Goal: Task Accomplishment & Management: Use online tool/utility

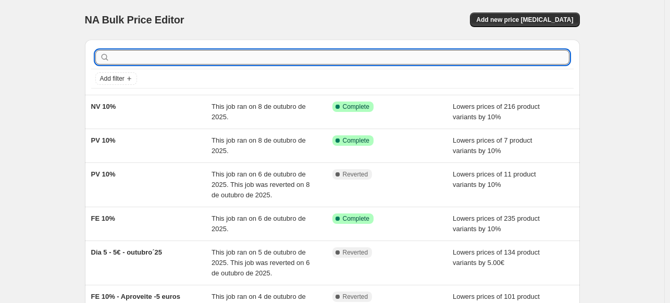
click at [354, 57] on input "text" at bounding box center [341, 57] width 458 height 15
type input "papelaria"
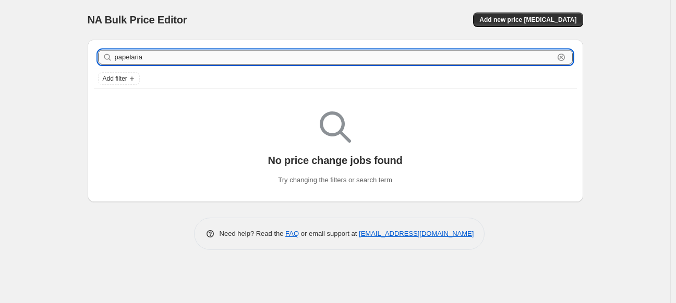
click at [175, 56] on input "papelaria" at bounding box center [334, 57] width 439 height 15
type input "[PERSON_NAME] [PERSON_NAME]"
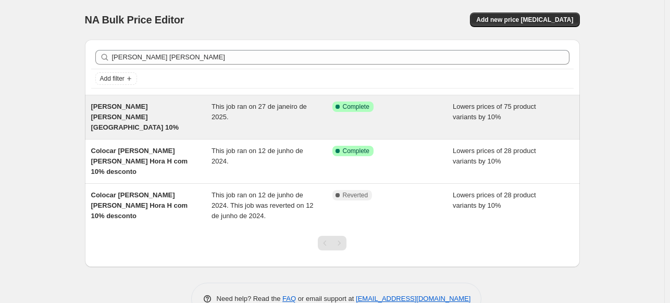
click at [191, 112] on div "[PERSON_NAME] [PERSON_NAME][GEOGRAPHIC_DATA] 10%" at bounding box center [151, 117] width 121 height 31
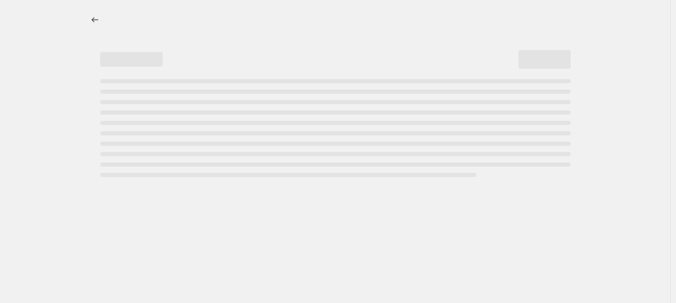
select select "percentage"
select select "not_equal"
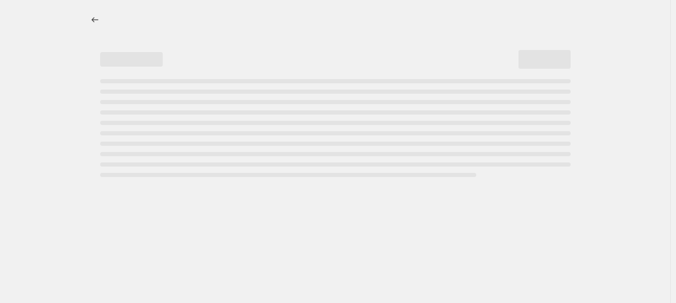
select select "not_equal"
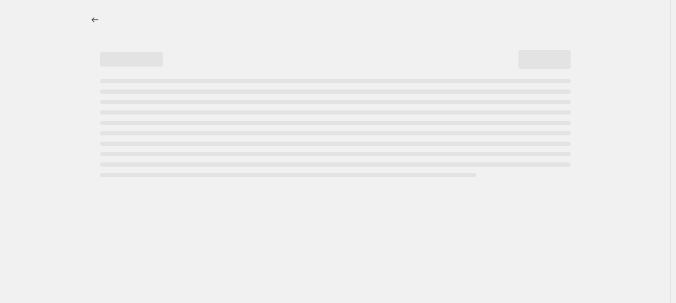
select select "not_equal"
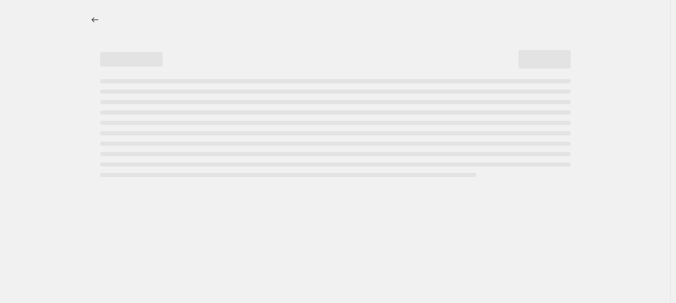
select select "not_equal"
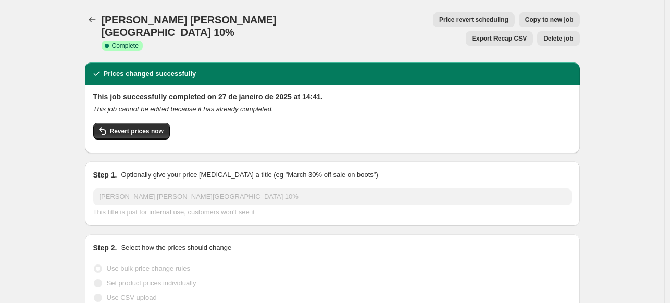
select select "collection"
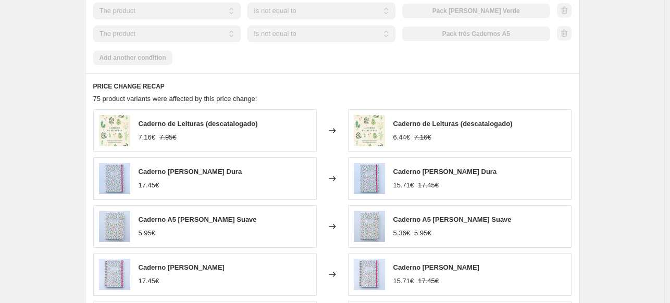
scroll to position [1275, 0]
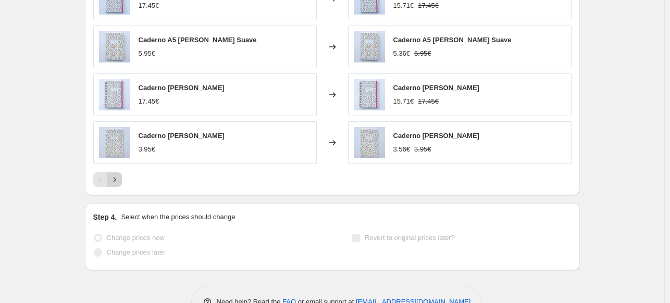
click at [119, 175] on icon "Next" at bounding box center [114, 180] width 10 height 10
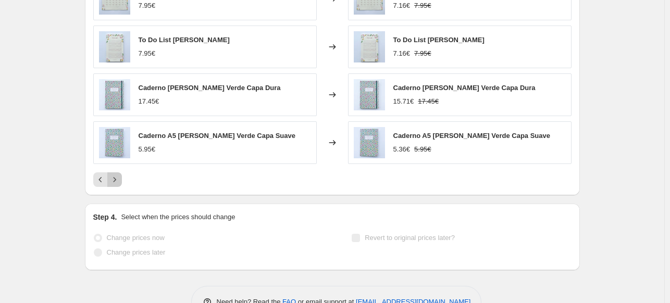
click at [119, 175] on icon "Next" at bounding box center [114, 180] width 10 height 10
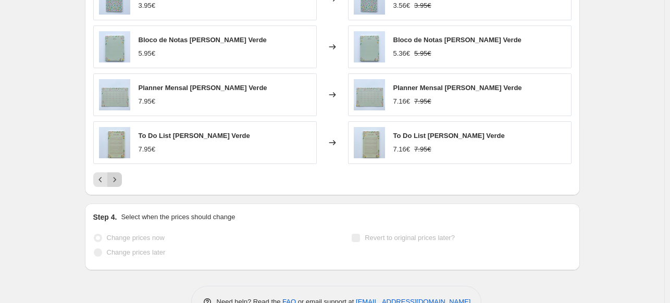
click at [119, 175] on icon "Next" at bounding box center [114, 180] width 10 height 10
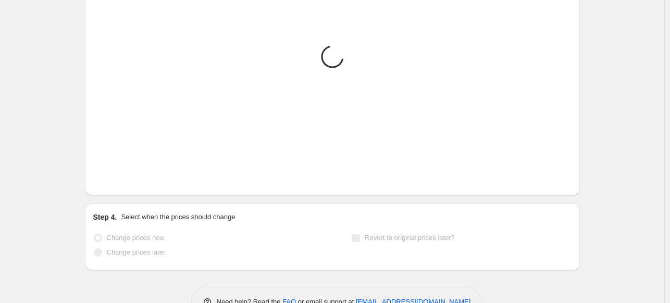
click at [119, 175] on icon "Next" at bounding box center [114, 180] width 10 height 10
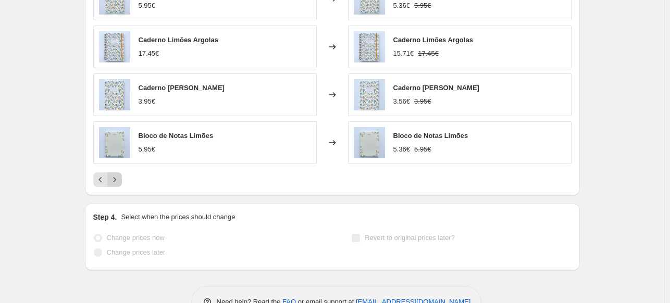
click at [119, 175] on icon "Next" at bounding box center [114, 180] width 10 height 10
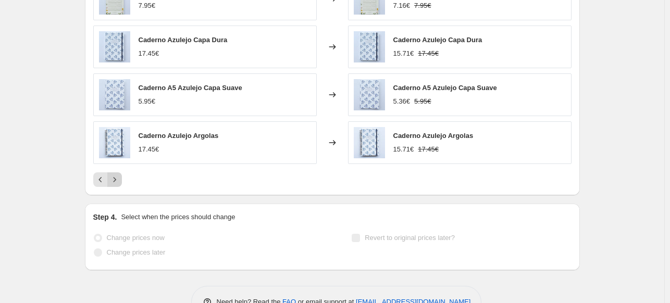
click at [119, 175] on icon "Next" at bounding box center [114, 180] width 10 height 10
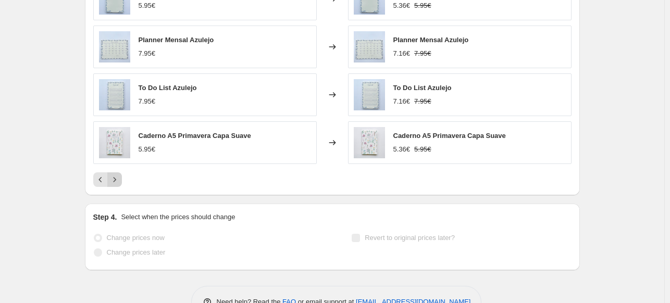
click at [119, 175] on icon "Next" at bounding box center [114, 180] width 10 height 10
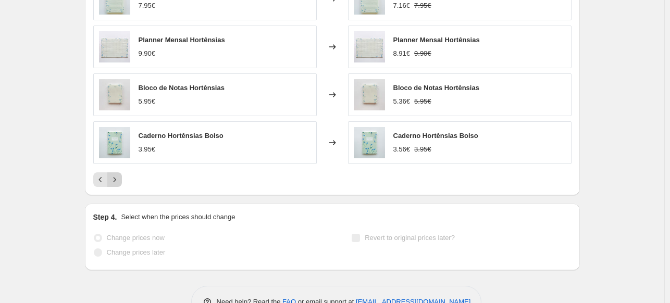
click at [119, 175] on icon "Next" at bounding box center [114, 180] width 10 height 10
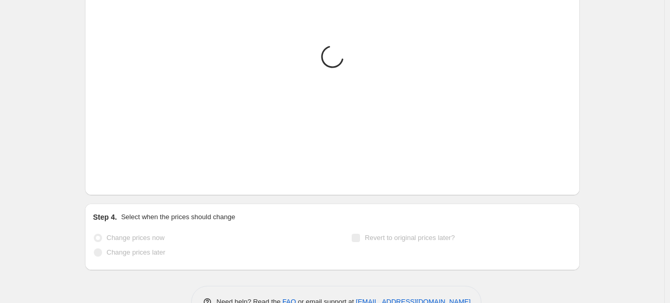
click at [119, 175] on icon "Next" at bounding box center [114, 180] width 10 height 10
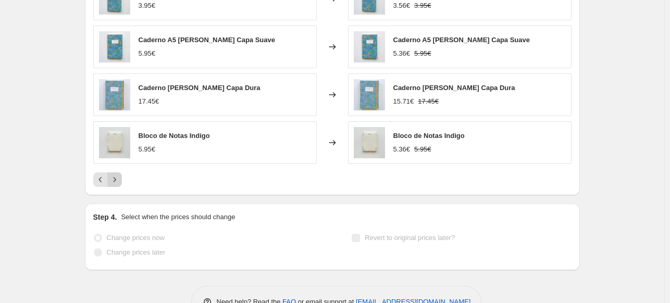
click at [120, 175] on icon "Next" at bounding box center [114, 180] width 10 height 10
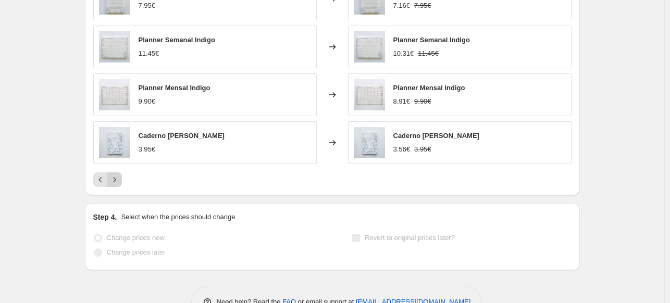
click at [120, 175] on icon "Next" at bounding box center [114, 180] width 10 height 10
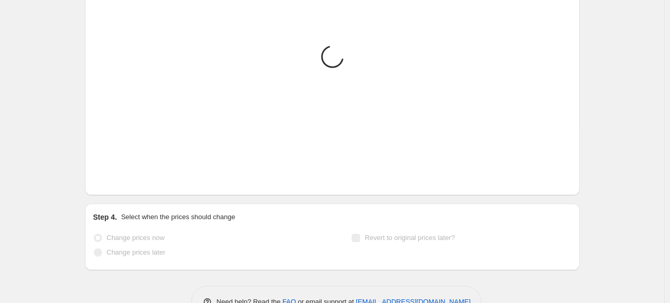
click at [120, 175] on icon "Next" at bounding box center [114, 180] width 10 height 10
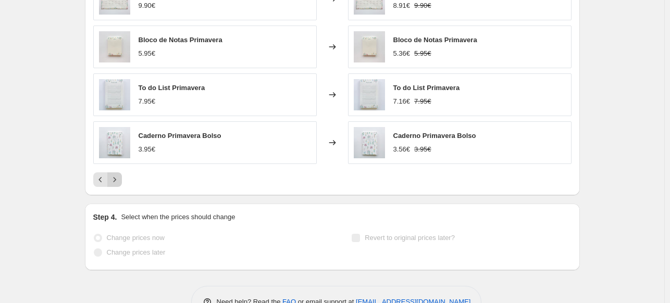
click at [120, 175] on icon "Next" at bounding box center [114, 180] width 10 height 10
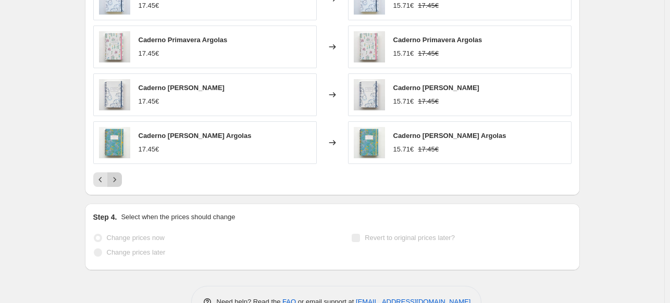
click at [120, 175] on icon "Next" at bounding box center [114, 180] width 10 height 10
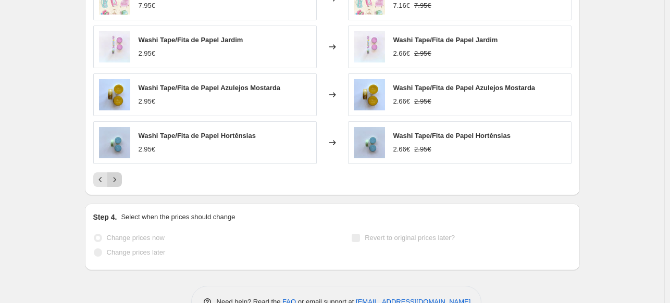
click at [120, 175] on icon "Next" at bounding box center [114, 180] width 10 height 10
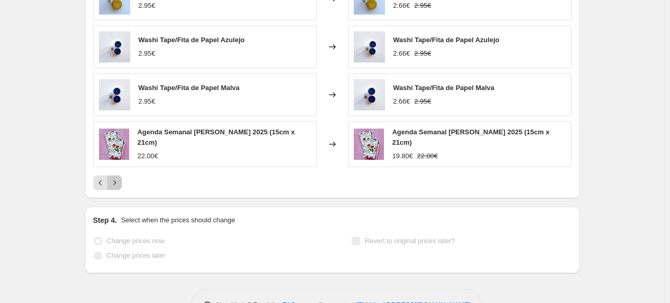
click at [120, 178] on icon "Next" at bounding box center [114, 183] width 10 height 10
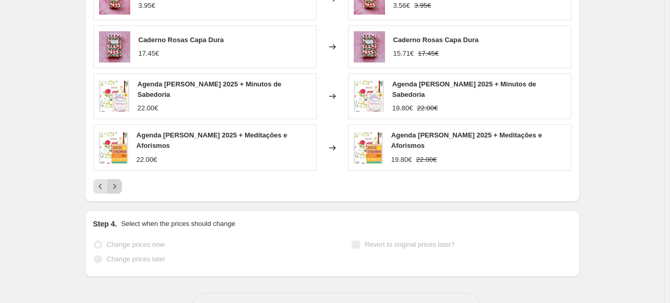
click at [120, 179] on div "Pagination" at bounding box center [114, 186] width 15 height 15
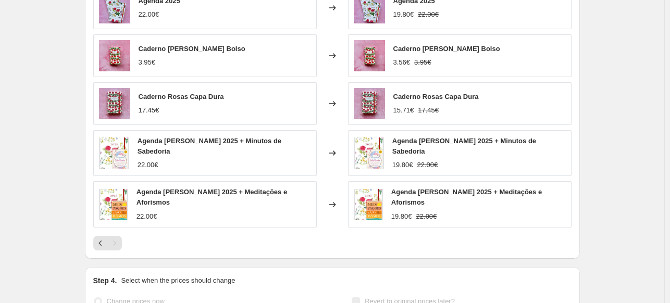
scroll to position [1223, 0]
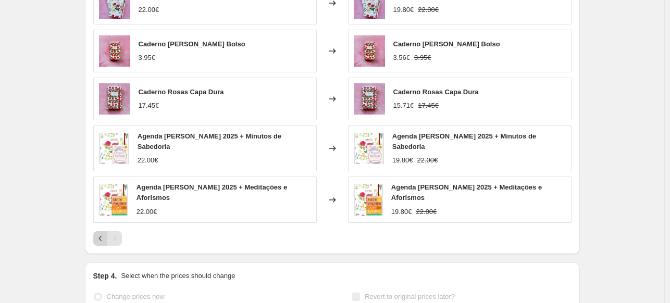
click at [102, 234] on icon "Previous" at bounding box center [100, 239] width 10 height 10
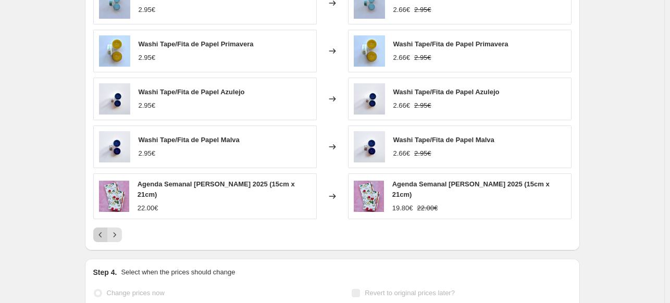
click at [100, 230] on icon "Previous" at bounding box center [100, 235] width 10 height 10
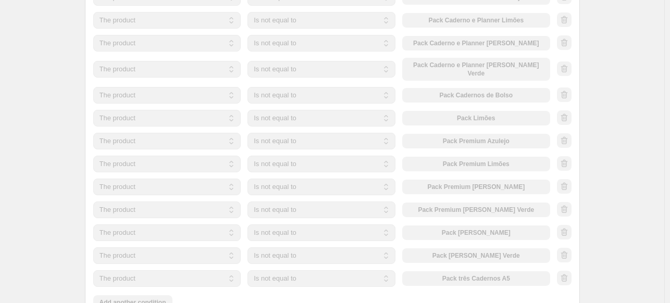
scroll to position [834, 0]
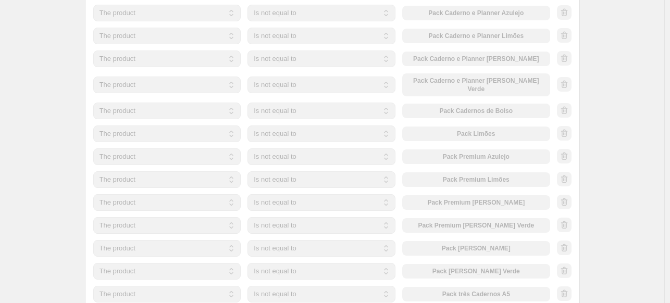
click at [469, 28] on div "The product The product's collection The product's tag The product's vendor The…" at bounding box center [321, 36] width 457 height 17
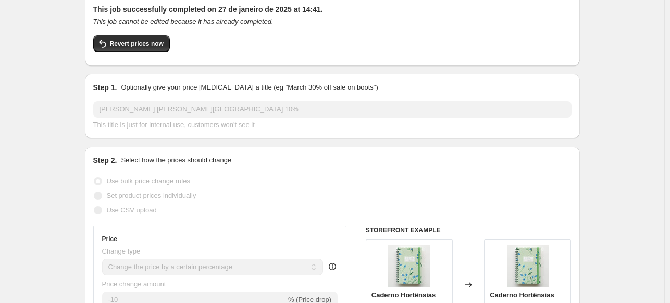
scroll to position [0, 0]
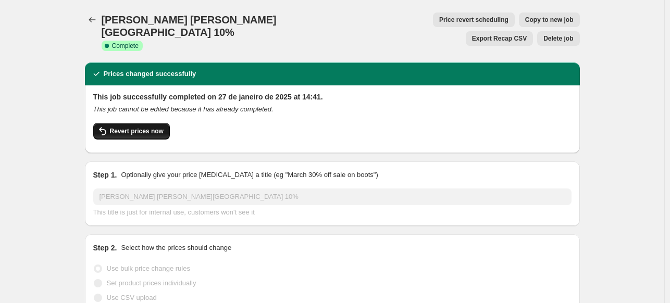
click at [148, 127] on span "Revert prices now" at bounding box center [137, 131] width 54 height 8
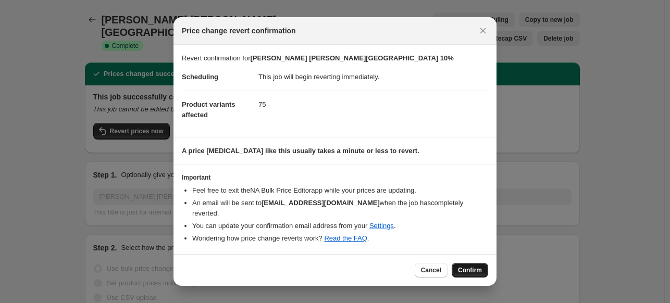
click at [470, 266] on span "Confirm" at bounding box center [470, 270] width 24 height 8
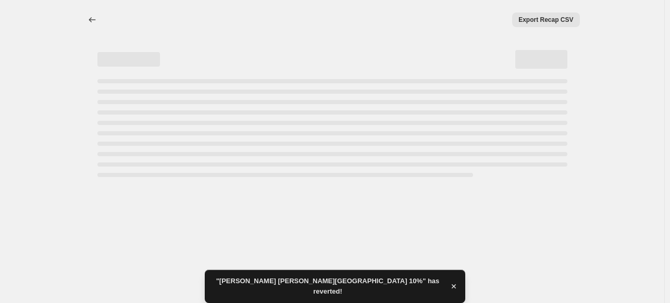
select select "percentage"
select select "collection"
select select "not_equal"
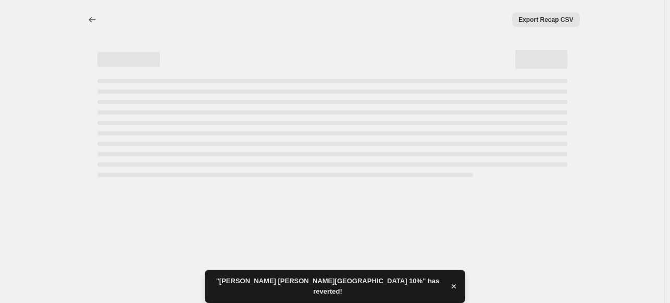
select select "not_equal"
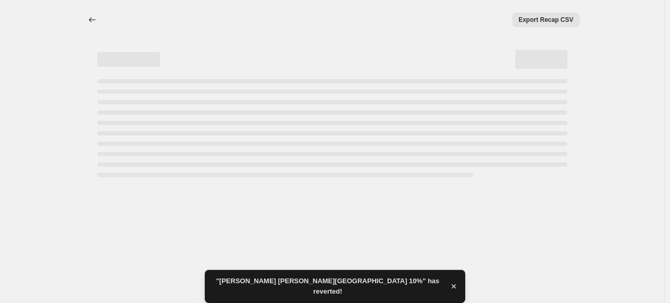
select select "not_equal"
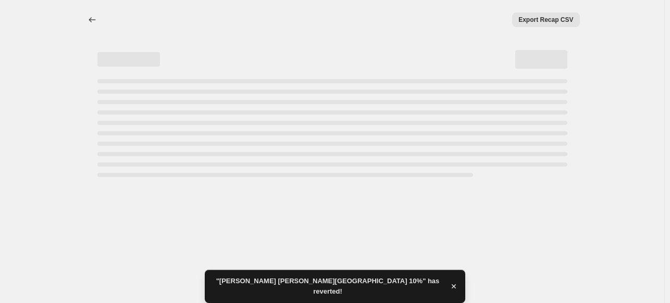
select select "not_equal"
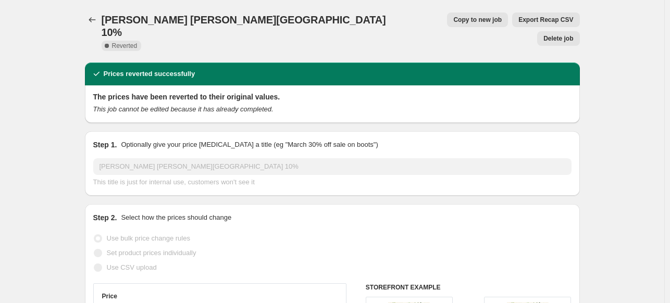
click at [454, 17] on span "Copy to new job" at bounding box center [478, 20] width 48 height 8
select select "percentage"
select select "collection"
select select "not_equal"
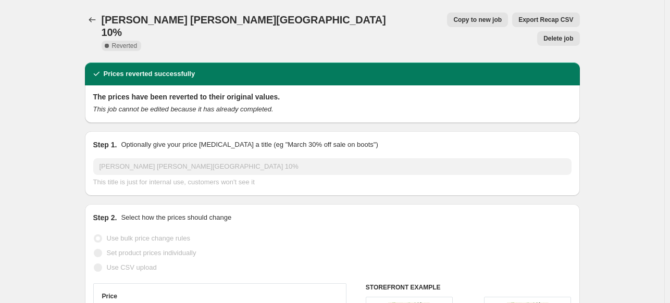
select select "not_equal"
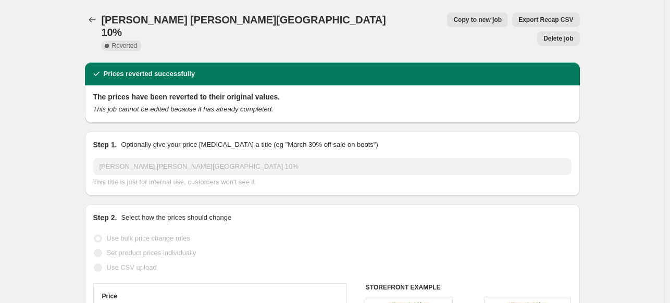
select select "not_equal"
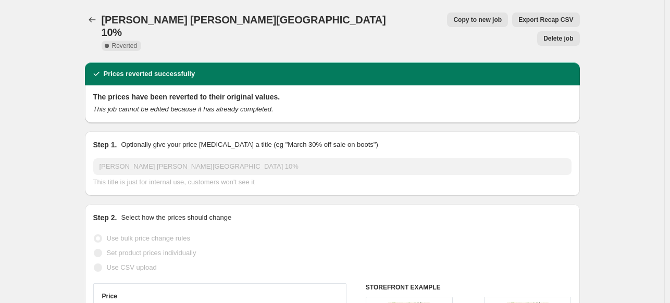
select select "not_equal"
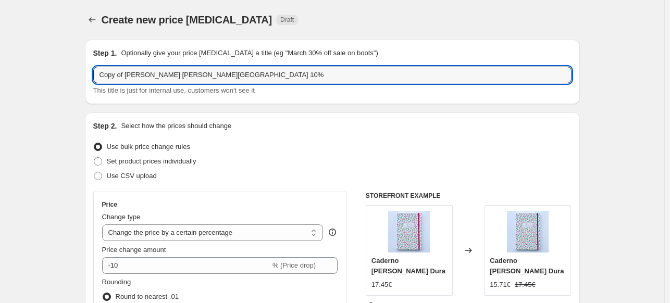
drag, startPoint x: 128, startPoint y: 75, endPoint x: 78, endPoint y: 75, distance: 49.5
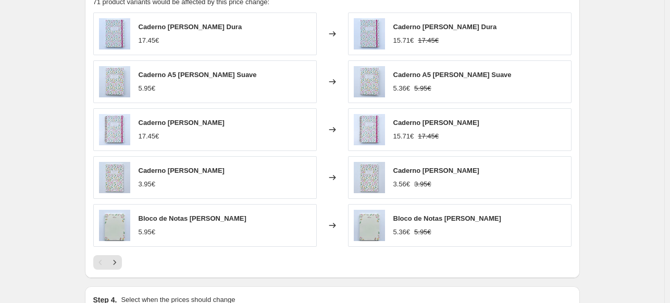
scroll to position [1095, 0]
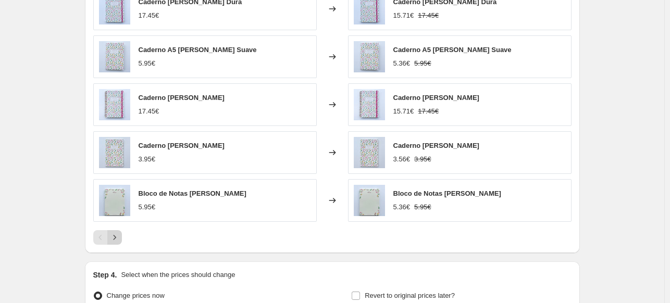
type input "[PERSON_NAME] [PERSON_NAME][GEOGRAPHIC_DATA] 10%"
click at [115, 233] on icon "Next" at bounding box center [114, 238] width 10 height 10
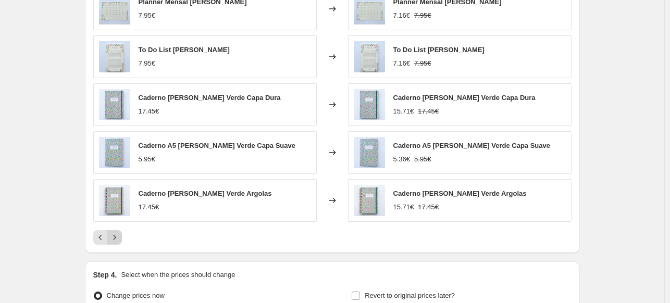
click at [115, 233] on icon "Next" at bounding box center [114, 238] width 10 height 10
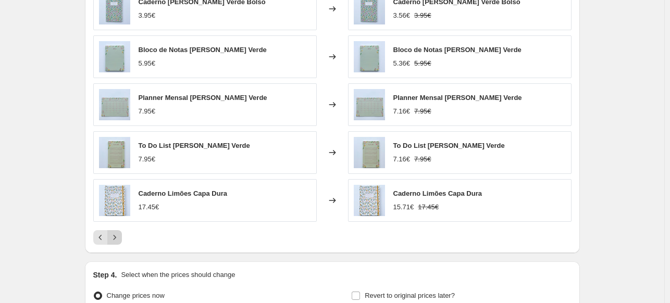
click at [115, 233] on icon "Next" at bounding box center [114, 238] width 10 height 10
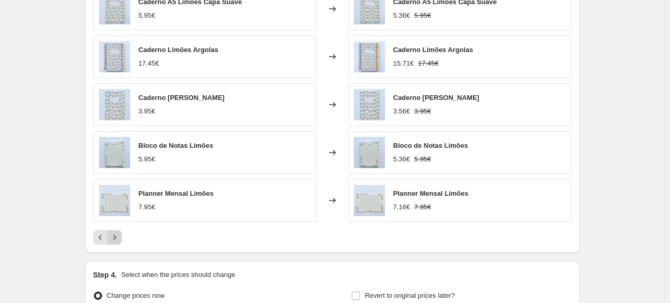
click at [115, 233] on icon "Next" at bounding box center [114, 238] width 10 height 10
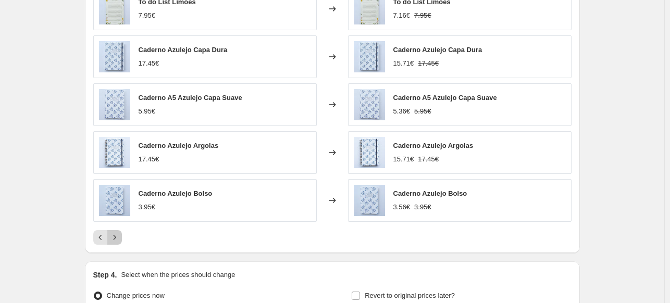
click at [115, 233] on icon "Next" at bounding box center [114, 238] width 10 height 10
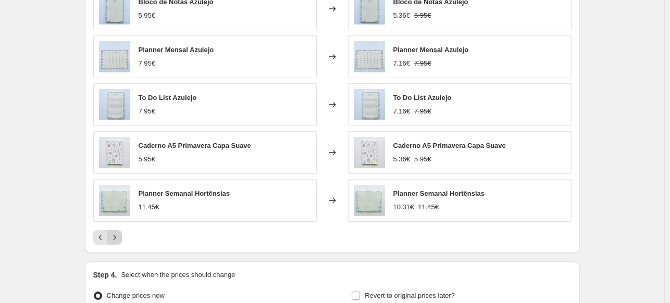
click at [115, 233] on icon "Next" at bounding box center [114, 238] width 10 height 10
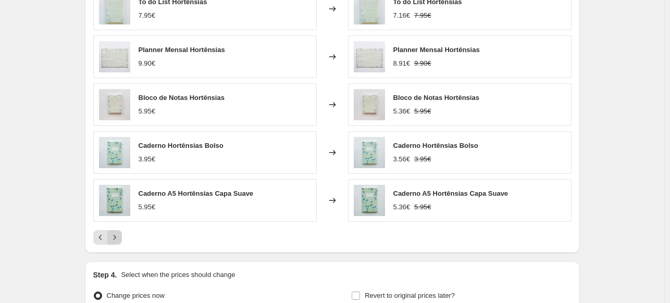
click at [115, 233] on icon "Next" at bounding box center [114, 238] width 10 height 10
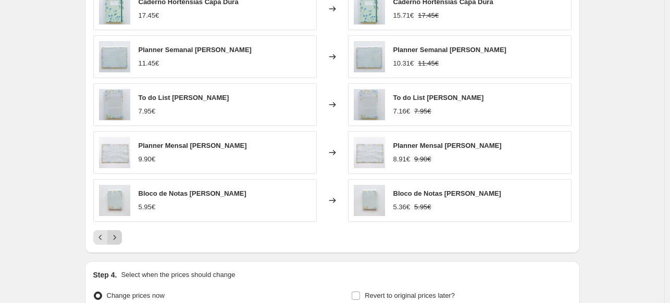
click at [115, 233] on icon "Next" at bounding box center [114, 238] width 10 height 10
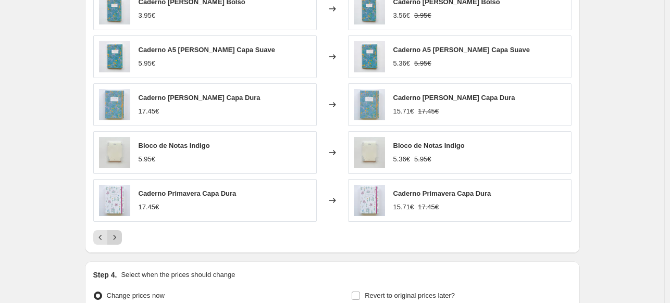
click at [115, 233] on icon "Next" at bounding box center [114, 238] width 10 height 10
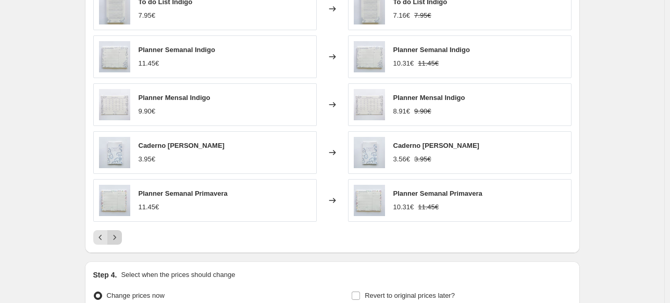
click at [115, 233] on icon "Next" at bounding box center [114, 238] width 10 height 10
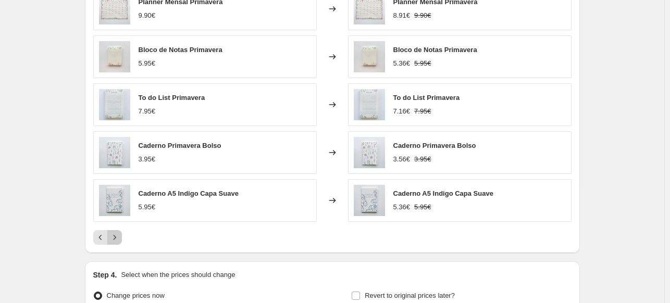
click at [115, 233] on icon "Next" at bounding box center [114, 238] width 10 height 10
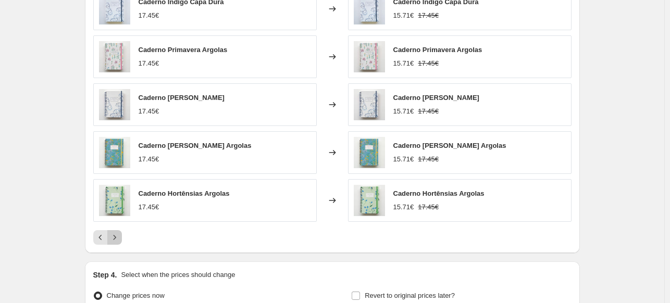
click at [115, 233] on icon "Next" at bounding box center [114, 238] width 10 height 10
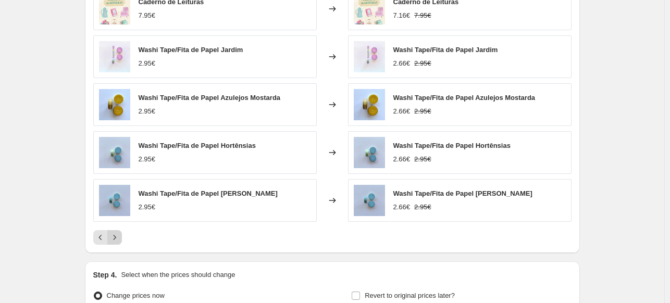
click at [115, 233] on icon "Next" at bounding box center [114, 238] width 10 height 10
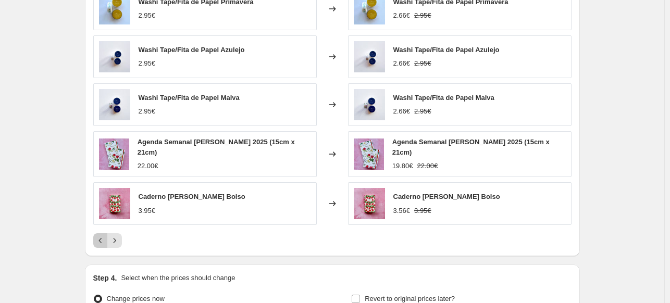
click at [101, 236] on icon "Previous" at bounding box center [100, 241] width 10 height 10
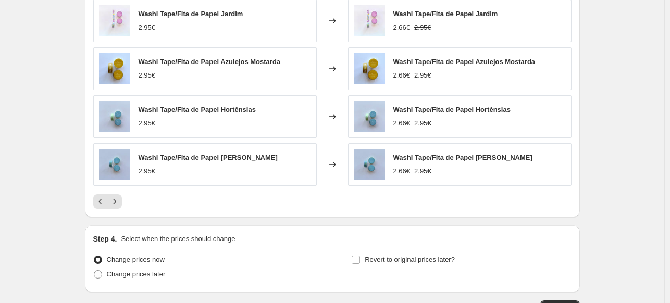
scroll to position [1199, 0]
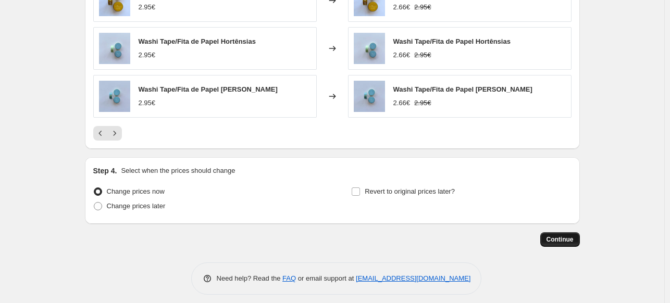
click at [564, 236] on span "Continue" at bounding box center [560, 240] width 27 height 8
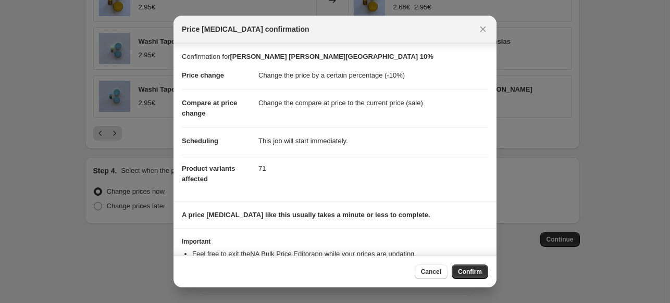
scroll to position [38, 0]
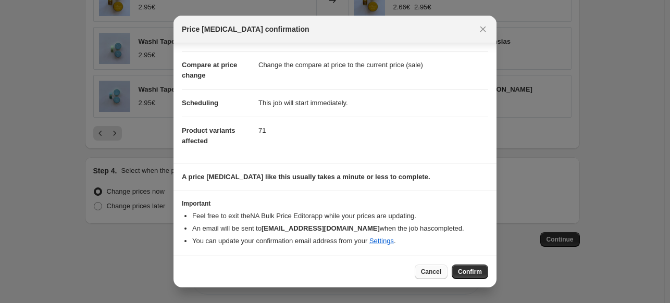
click at [428, 273] on span "Cancel" at bounding box center [431, 272] width 20 height 8
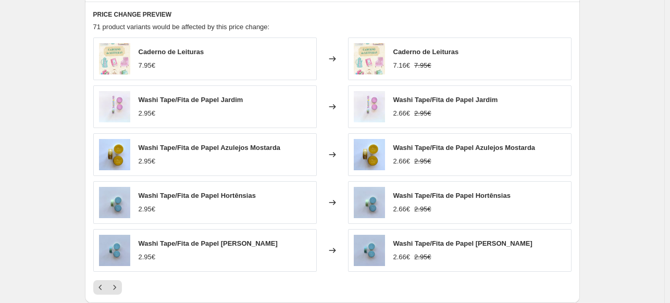
scroll to position [1043, 0]
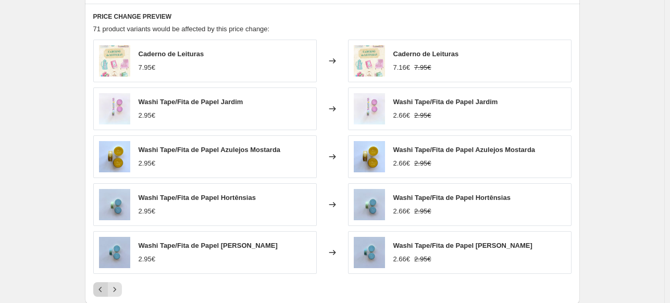
click at [103, 285] on icon "Previous" at bounding box center [100, 290] width 10 height 10
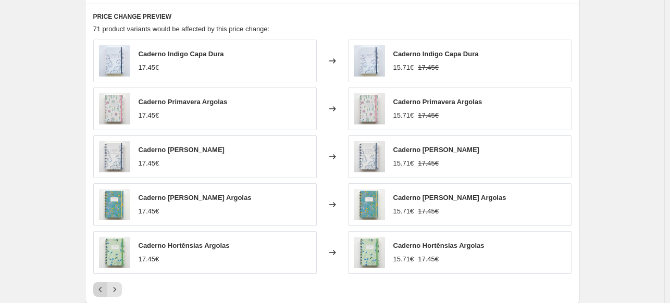
click at [103, 285] on icon "Previous" at bounding box center [100, 290] width 10 height 10
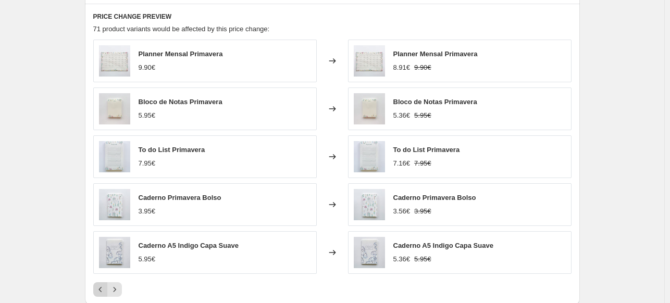
click at [103, 285] on icon "Previous" at bounding box center [100, 290] width 10 height 10
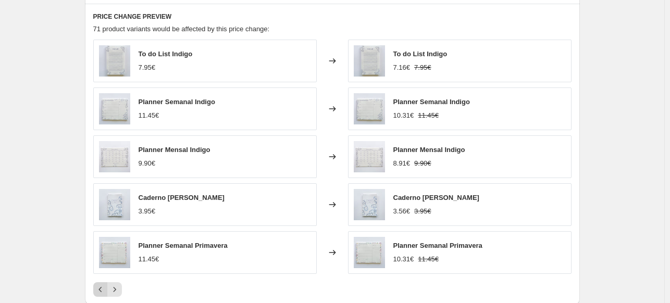
click at [104, 285] on icon "Previous" at bounding box center [100, 290] width 10 height 10
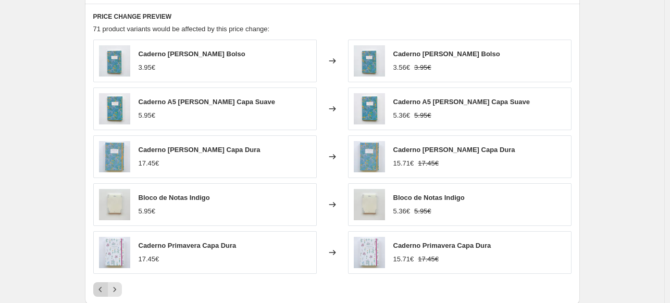
click at [104, 285] on icon "Previous" at bounding box center [100, 290] width 10 height 10
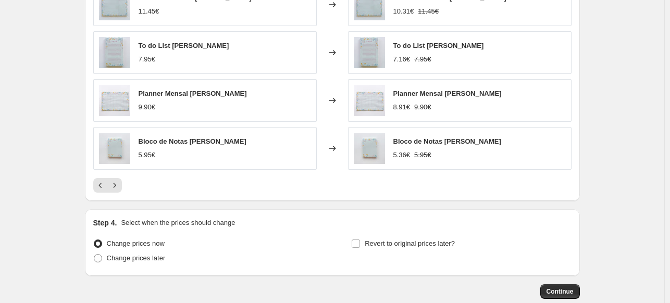
scroll to position [1199, 0]
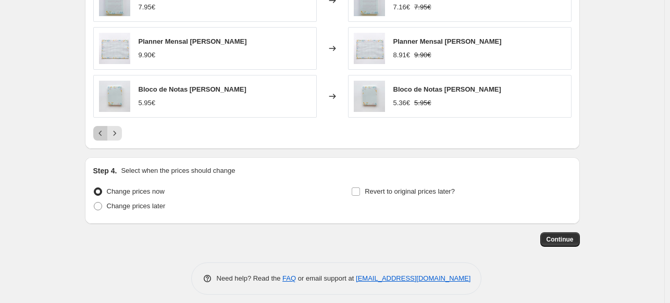
click at [102, 130] on icon "Previous" at bounding box center [100, 133] width 10 height 10
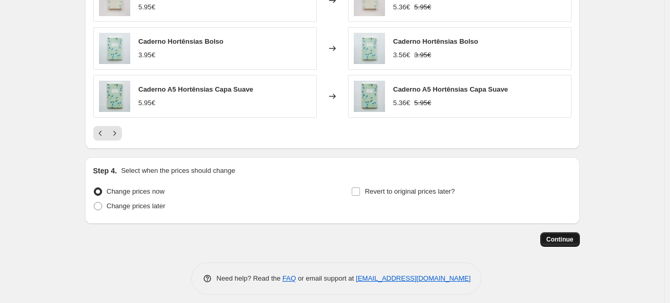
click at [561, 236] on span "Continue" at bounding box center [560, 240] width 27 height 8
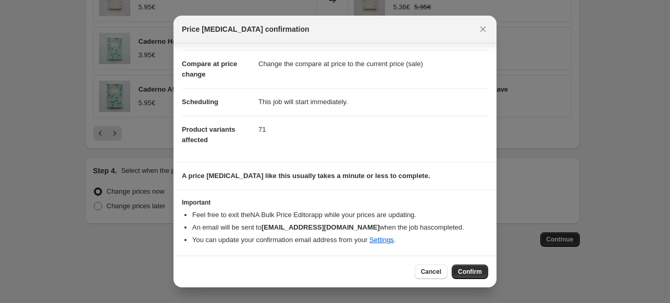
scroll to position [38, 0]
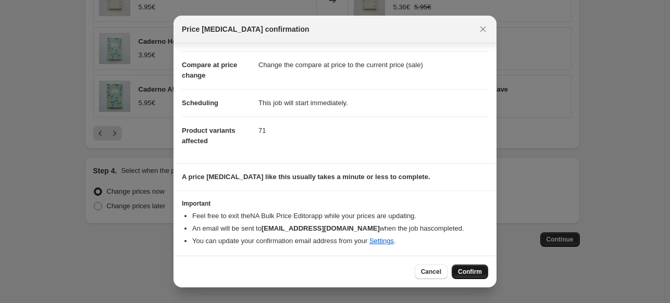
click at [469, 274] on span "Confirm" at bounding box center [470, 272] width 24 height 8
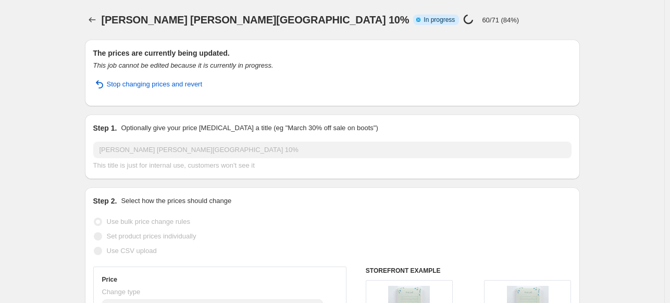
select select "percentage"
select select "collection"
select select "not_equal"
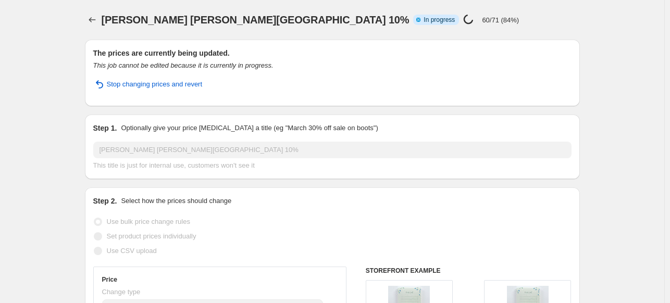
select select "not_equal"
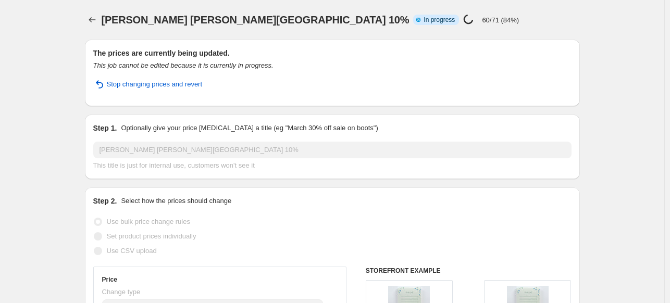
select select "not_equal"
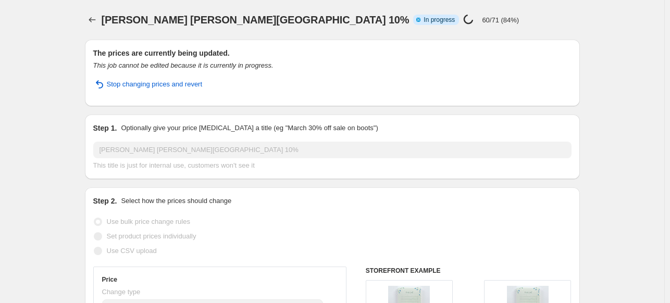
select select "not_equal"
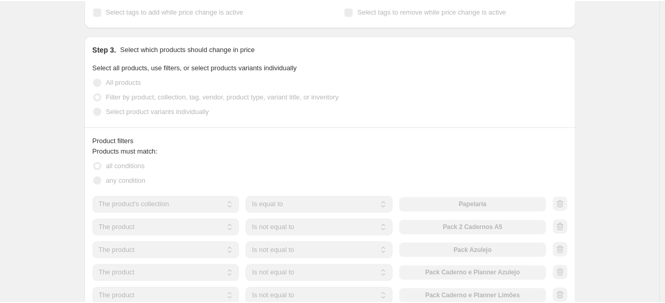
scroll to position [209, 0]
